Goal: Task Accomplishment & Management: Manage account settings

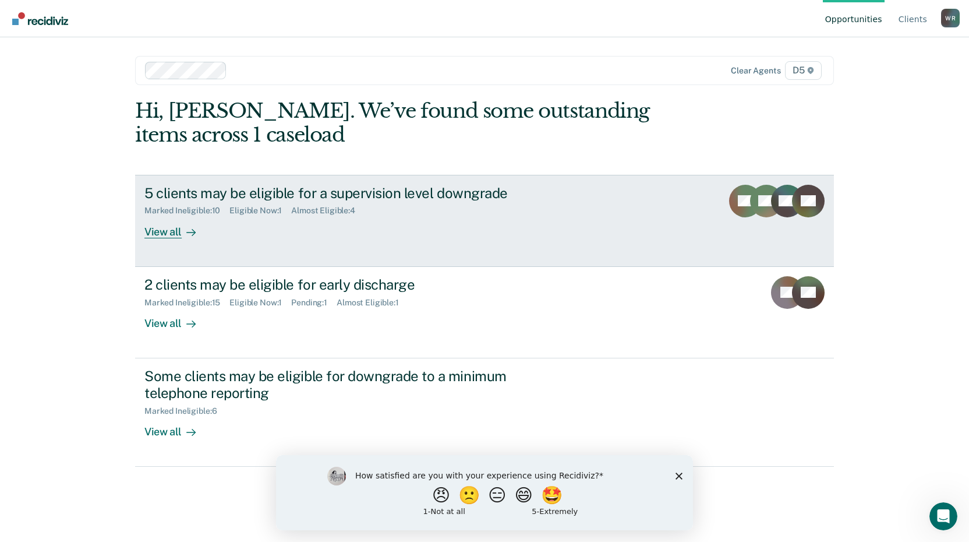
click at [171, 237] on div "View all" at bounding box center [176, 227] width 65 height 23
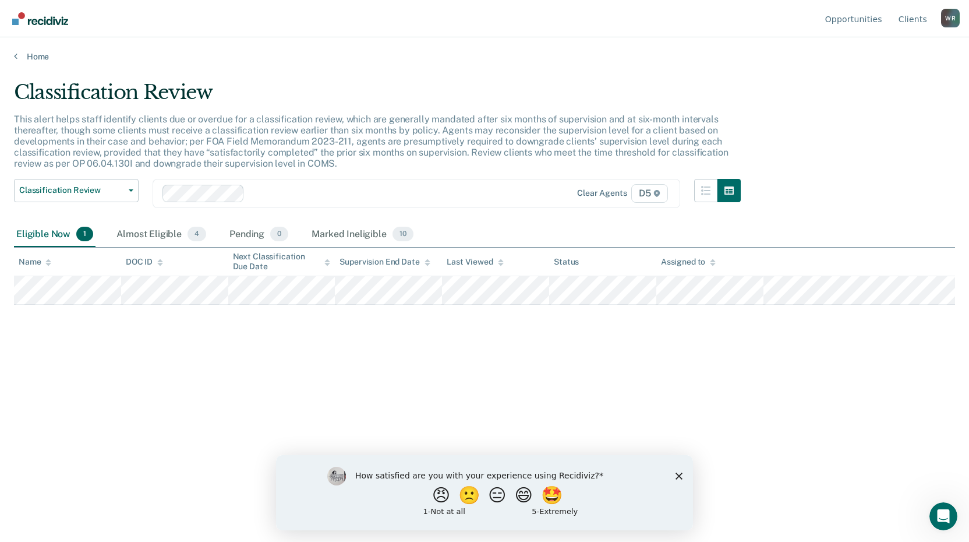
click at [86, 237] on span "1" at bounding box center [84, 234] width 17 height 15
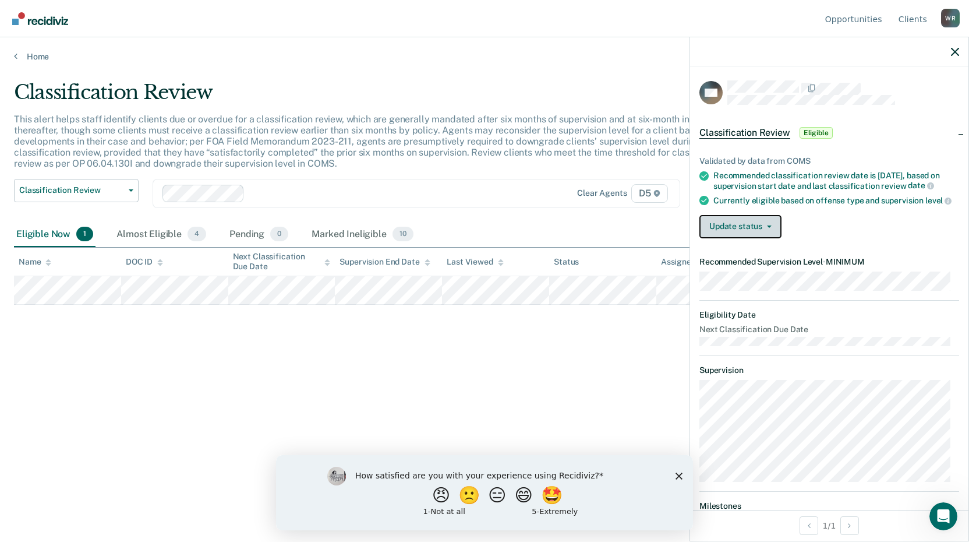
click at [772, 238] on button "Update status" at bounding box center [741, 226] width 82 height 23
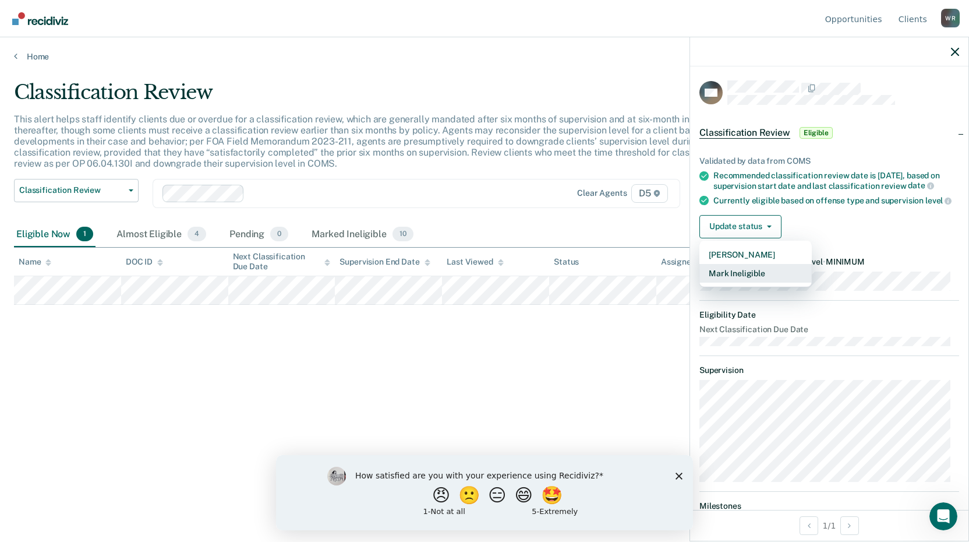
click at [780, 283] on button "Mark Ineligible" at bounding box center [756, 273] width 112 height 19
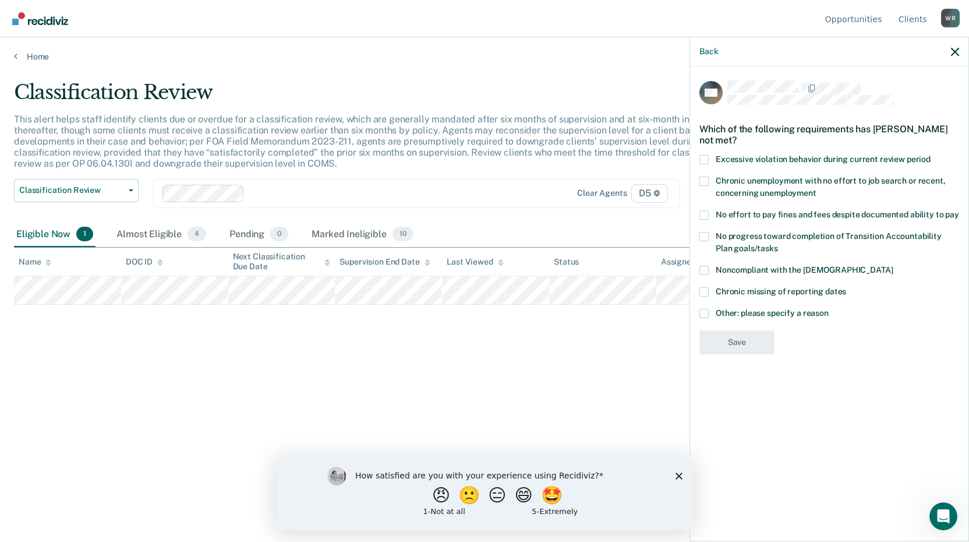
click at [701, 217] on span at bounding box center [704, 214] width 9 height 9
click at [959, 210] on input "No effort to pay fines and fees despite documented ability to pay" at bounding box center [959, 210] width 0 height 0
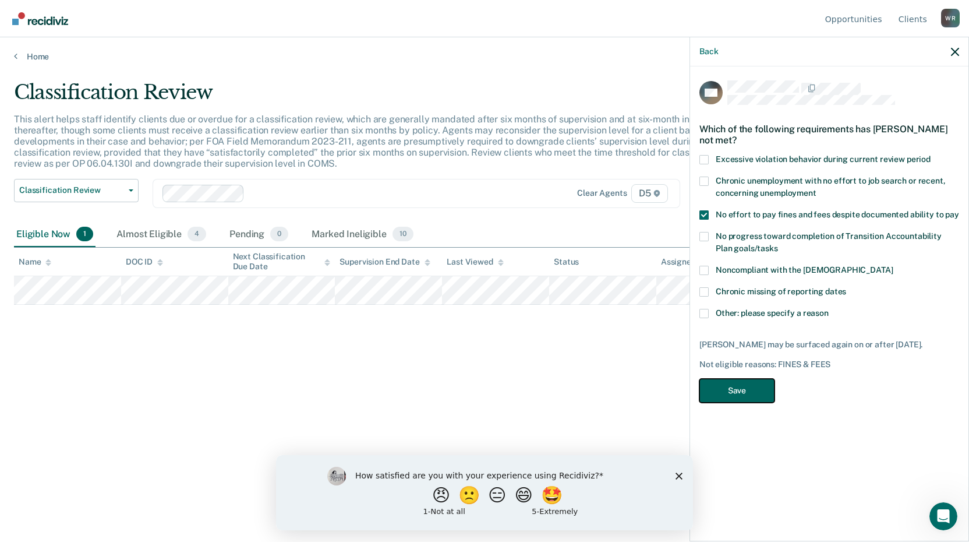
click at [729, 390] on button "Save" at bounding box center [737, 391] width 75 height 24
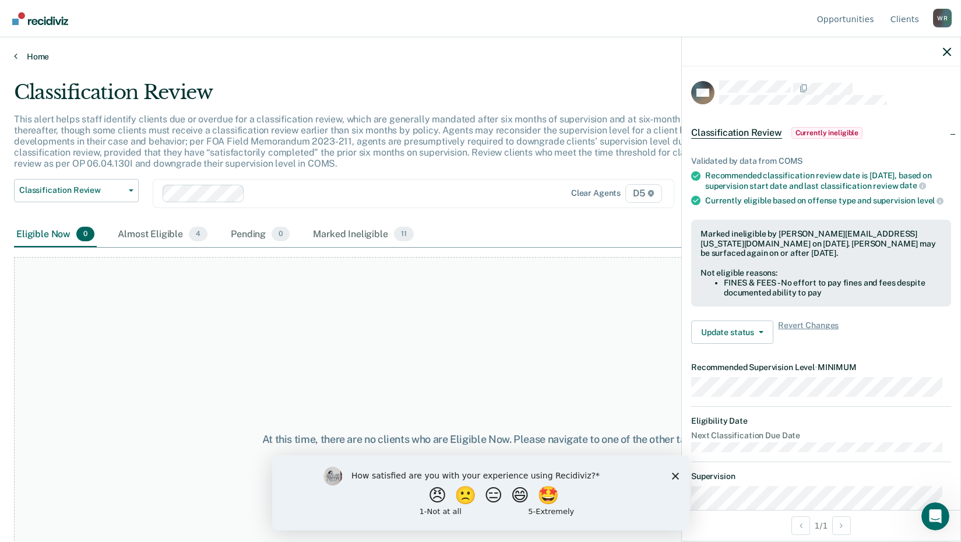
click at [16, 59] on icon at bounding box center [15, 55] width 3 height 9
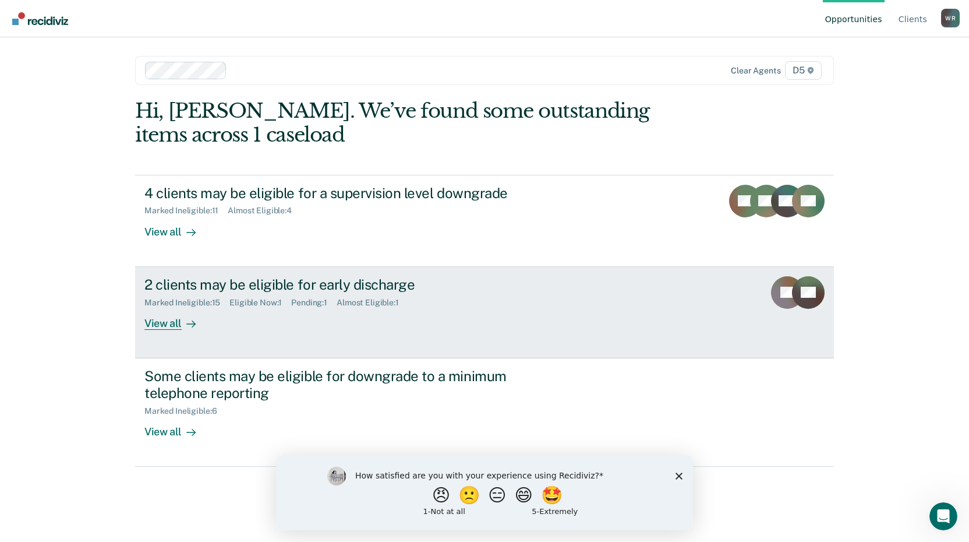
click at [170, 326] on div "View all" at bounding box center [176, 318] width 65 height 23
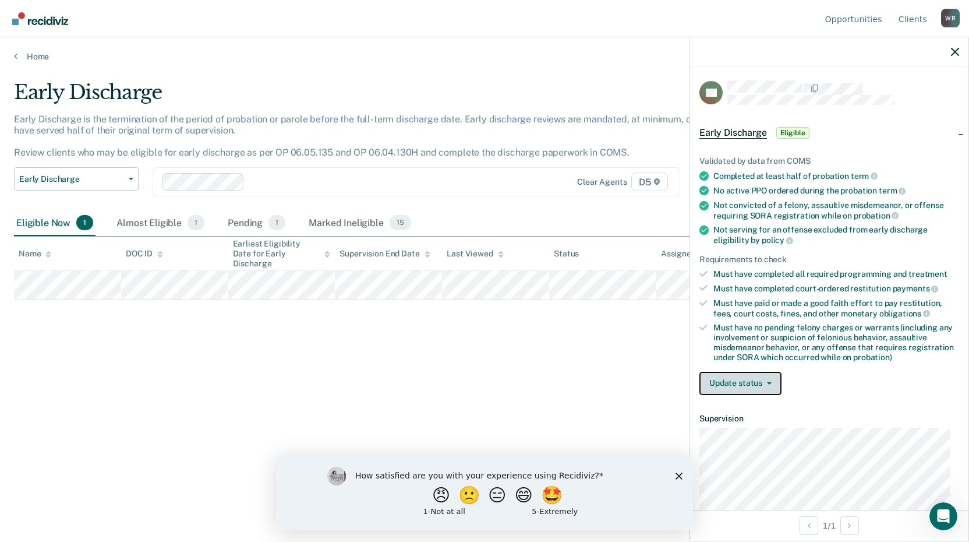
click at [742, 377] on button "Update status" at bounding box center [741, 383] width 82 height 23
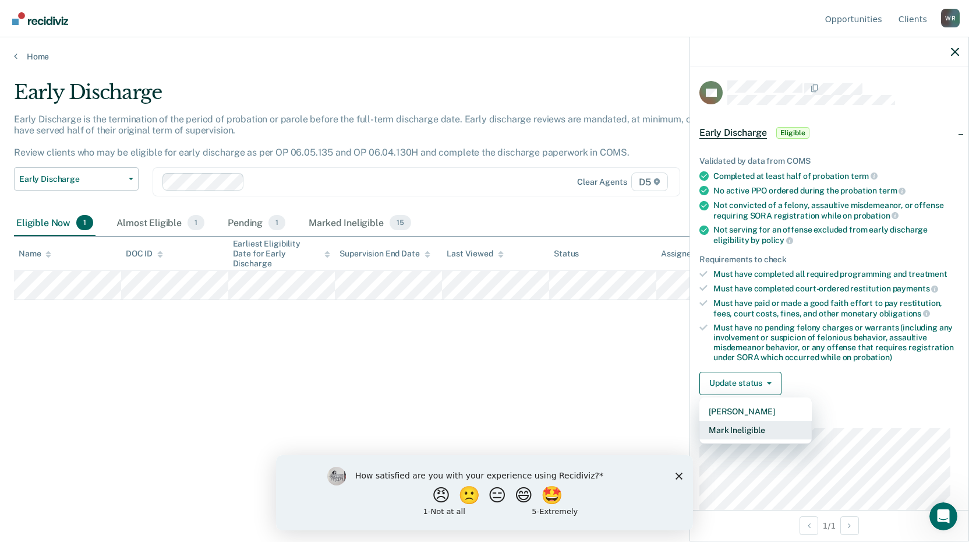
click at [760, 422] on button "Mark Ineligible" at bounding box center [756, 430] width 112 height 19
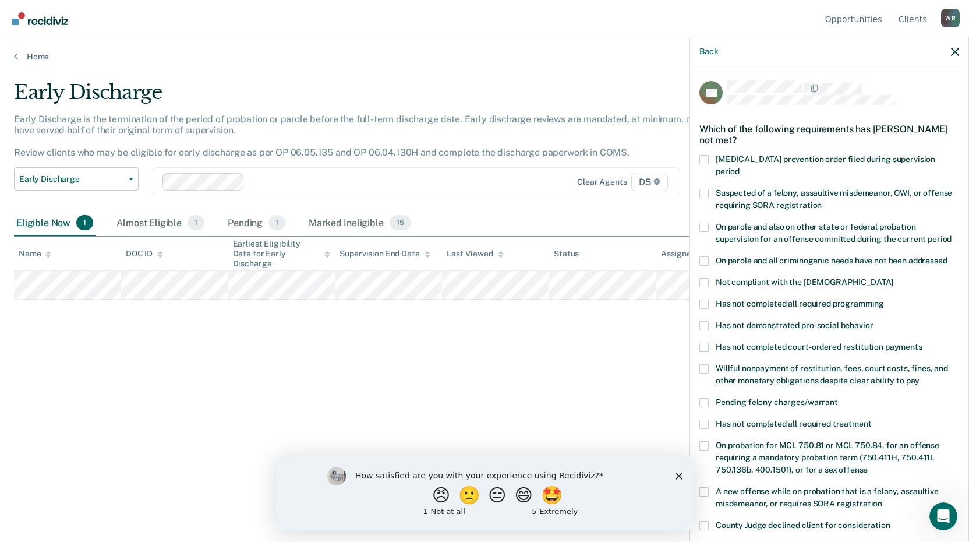
click at [709, 398] on label "Pending felony charges/warrant" at bounding box center [830, 404] width 260 height 12
click at [838, 398] on input "Pending felony charges/warrant" at bounding box center [838, 398] width 0 height 0
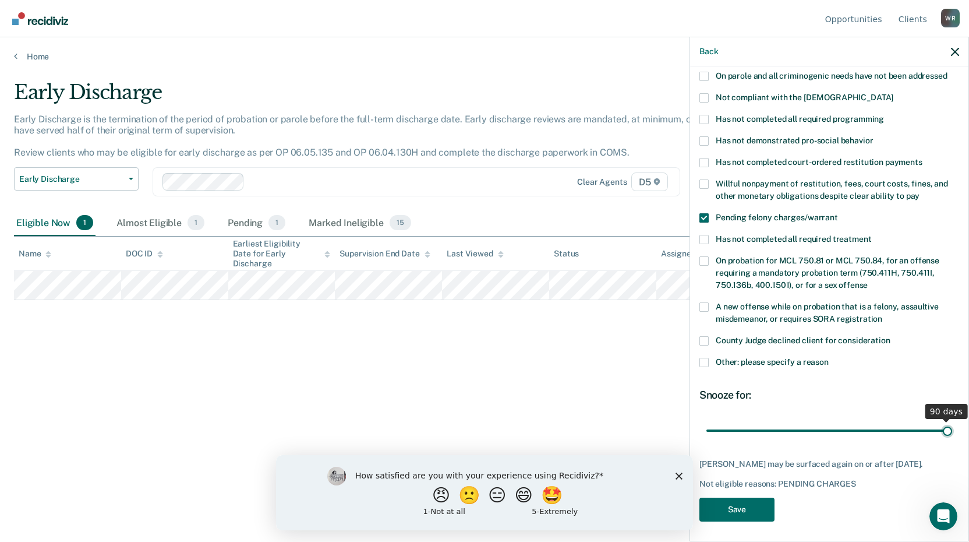
scroll to position [175, 0]
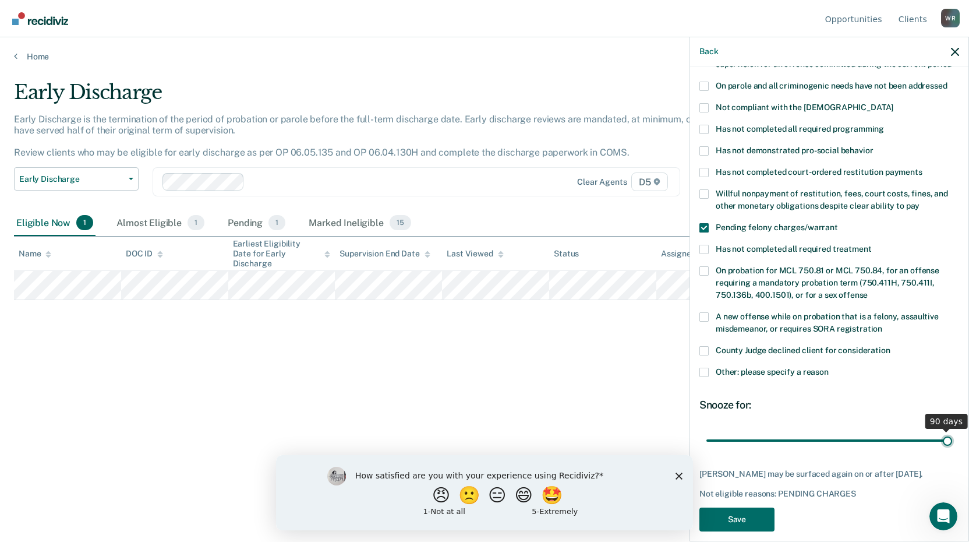
drag, startPoint x: 788, startPoint y: 417, endPoint x: 1071, endPoint y: 379, distance: 285.1
type input "90"
click at [952, 430] on input "range" at bounding box center [830, 440] width 246 height 20
click at [732, 507] on button "Save" at bounding box center [737, 519] width 75 height 24
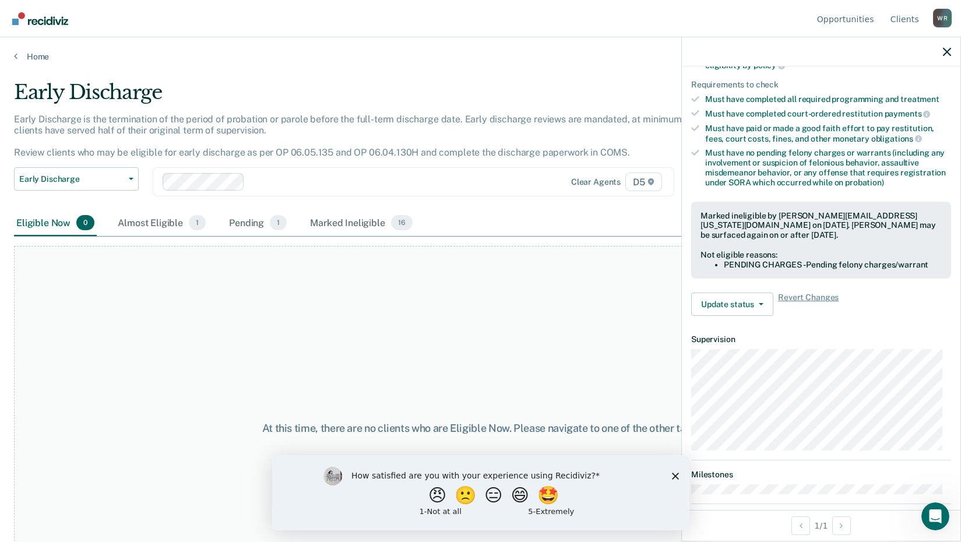
click at [12, 56] on div "Home" at bounding box center [480, 49] width 961 height 24
click at [16, 56] on icon at bounding box center [15, 55] width 3 height 9
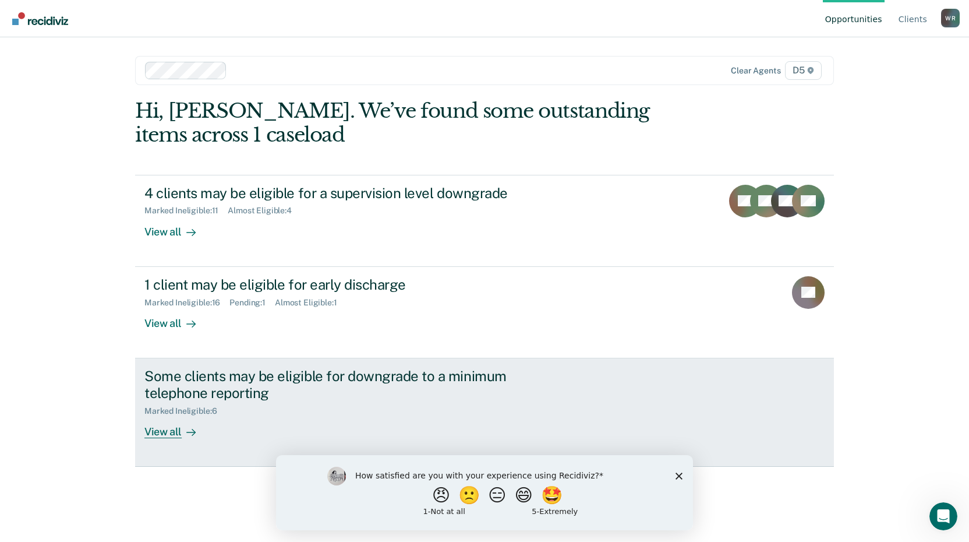
click at [334, 386] on div "Some clients may be eligible for downgrade to a minimum telephone reporting" at bounding box center [348, 385] width 409 height 34
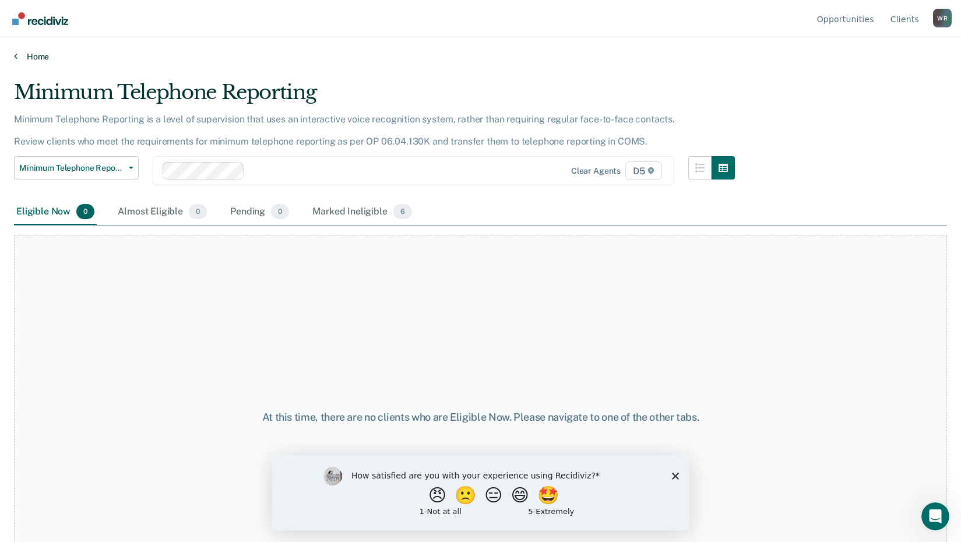
click at [15, 59] on icon at bounding box center [15, 55] width 3 height 9
